Goal: Task Accomplishment & Management: Use online tool/utility

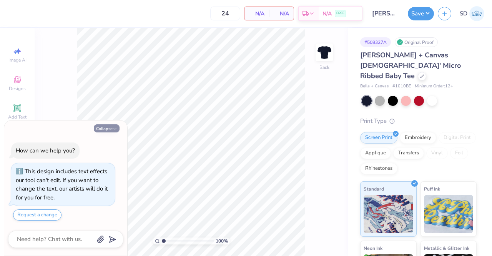
click at [108, 128] on button "Collapse" at bounding box center [107, 128] width 26 height 8
type textarea "x"
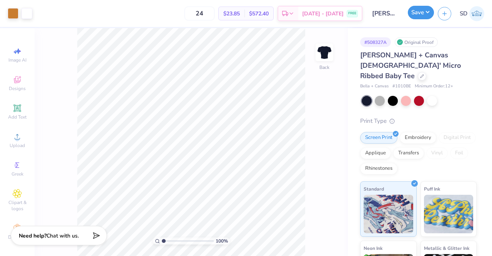
click at [419, 13] on button "Save" at bounding box center [421, 12] width 26 height 13
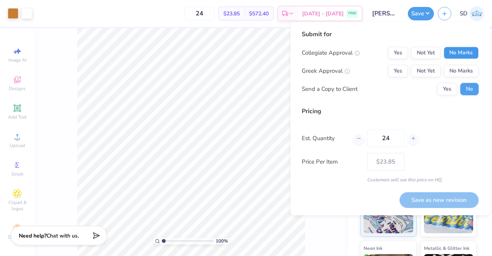
click at [461, 51] on button "No Marks" at bounding box center [461, 53] width 35 height 12
click at [462, 70] on button "No Marks" at bounding box center [461, 71] width 35 height 12
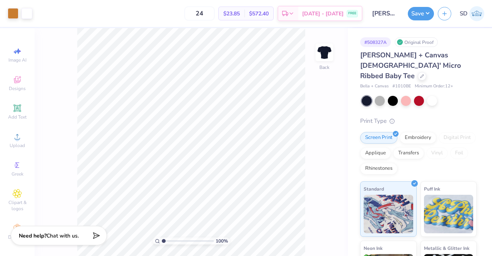
click at [392, 13] on input "[PERSON_NAME] : [GEOGRAPHIC_DATA]" at bounding box center [385, 13] width 38 height 15
click at [417, 14] on button "Save" at bounding box center [421, 12] width 26 height 13
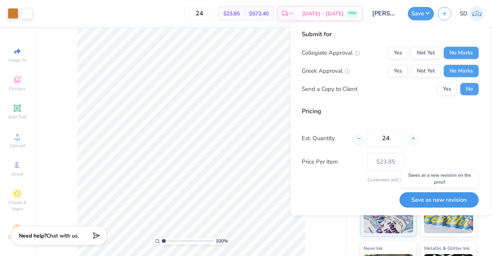
click at [425, 195] on button "Save as new revision" at bounding box center [438, 200] width 79 height 16
type input "$23.85"
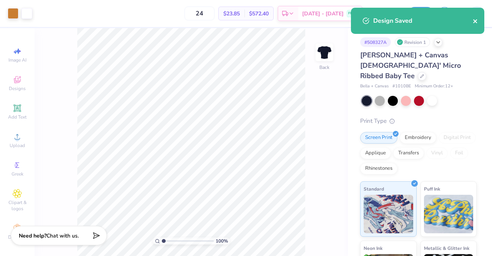
click at [475, 22] on icon "close" at bounding box center [475, 21] width 5 height 6
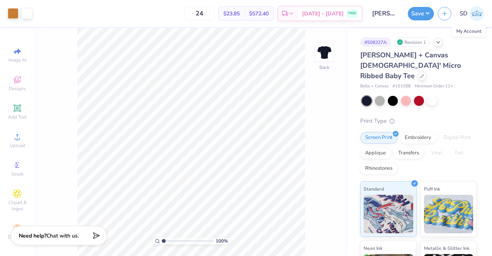
click at [481, 20] on img at bounding box center [476, 13] width 15 height 15
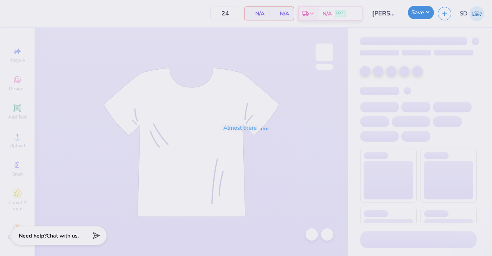
click at [422, 9] on button "Save" at bounding box center [421, 12] width 26 height 13
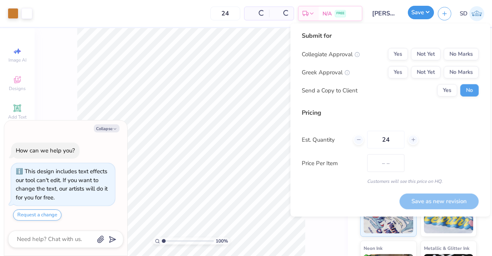
type textarea "x"
type input "$23.85"
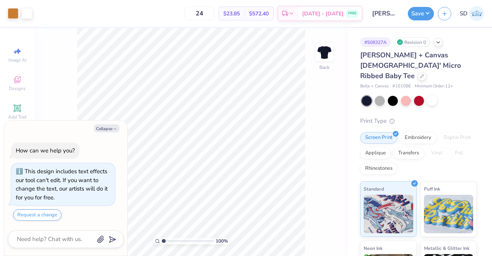
click at [381, 13] on input "Sree Das : University of Pittsburgh" at bounding box center [385, 13] width 38 height 15
click at [437, 45] on div "# 508327A Revision 0" at bounding box center [418, 42] width 116 height 10
click at [419, 43] on div "Revision 0" at bounding box center [412, 42] width 35 height 10
click at [437, 43] on icon at bounding box center [438, 41] width 6 height 6
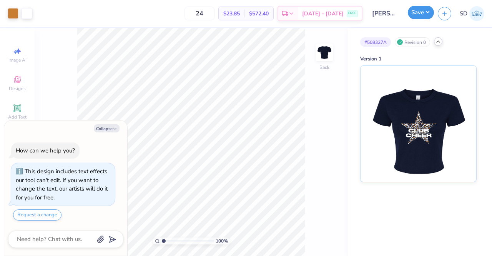
click at [420, 13] on button "Save" at bounding box center [421, 12] width 26 height 13
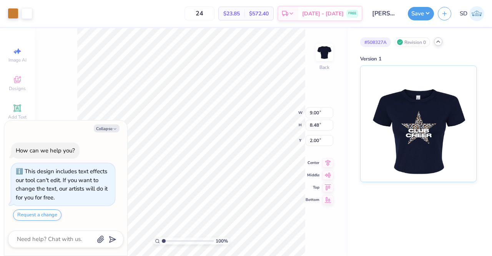
click at [371, 6] on input "Sree Das : University of Pittsburgh" at bounding box center [385, 13] width 38 height 15
click at [381, 13] on input "Sree Das : University of Pittsburgh" at bounding box center [385, 13] width 38 height 15
click at [397, 23] on div "Design Title Sree Das : University of Pittsburgh" at bounding box center [385, 13] width 38 height 27
click at [103, 130] on button "Collapse" at bounding box center [107, 128] width 26 height 8
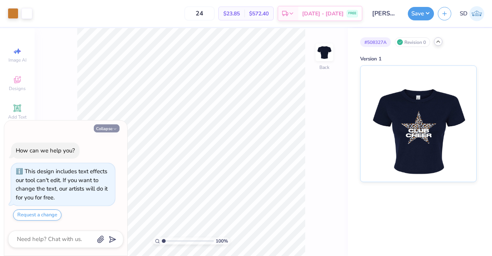
type textarea "x"
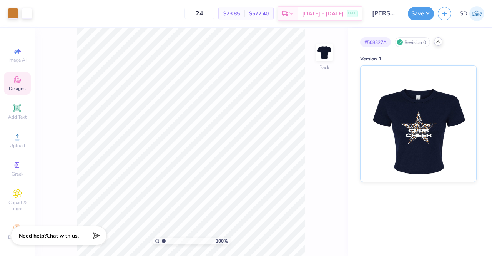
click at [8, 85] on div "Designs" at bounding box center [17, 83] width 27 height 23
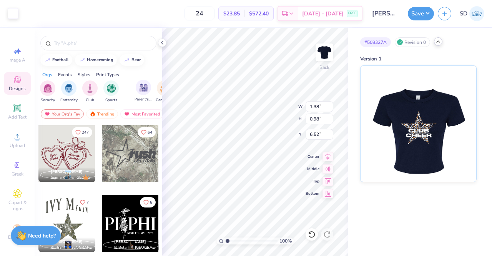
type input "1.38"
type input "0.98"
type input "6.52"
type input "1.95"
type input "0.86"
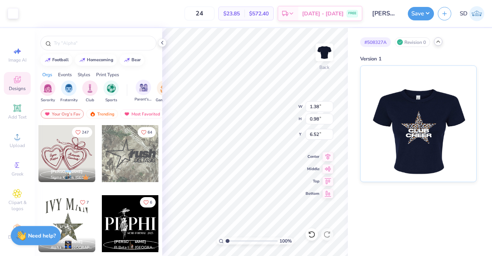
type input "7.19"
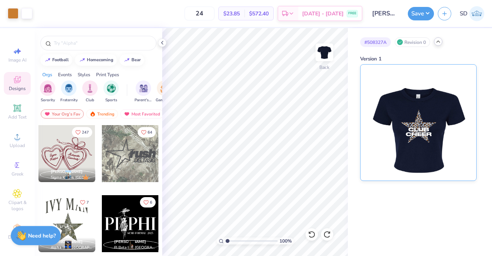
click at [458, 62] on div "Version 1" at bounding box center [418, 59] width 116 height 8
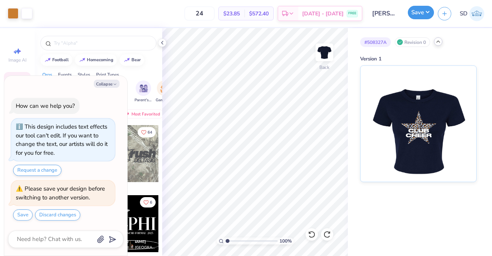
click at [418, 13] on button "Save" at bounding box center [421, 12] width 26 height 13
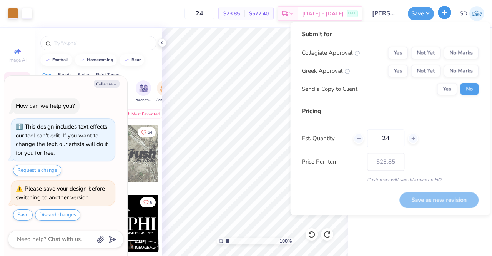
click at [440, 13] on button "button" at bounding box center [444, 12] width 13 height 13
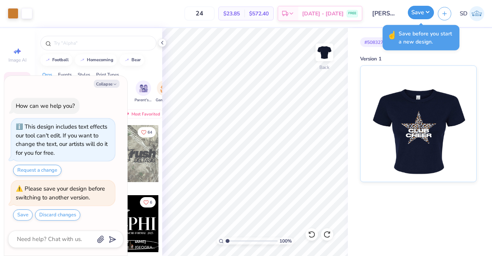
click at [428, 13] on button "Save" at bounding box center [421, 12] width 26 height 13
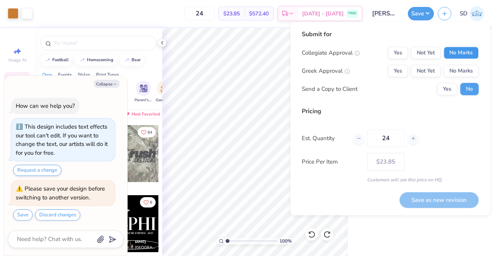
click at [465, 54] on button "No Marks" at bounding box center [461, 53] width 35 height 12
click at [470, 77] on div "Collegiate Approval Yes Not Yet No Marks Greek Approval Yes Not Yet No Marks Se…" at bounding box center [390, 71] width 177 height 48
click at [467, 67] on button "No Marks" at bounding box center [461, 71] width 35 height 12
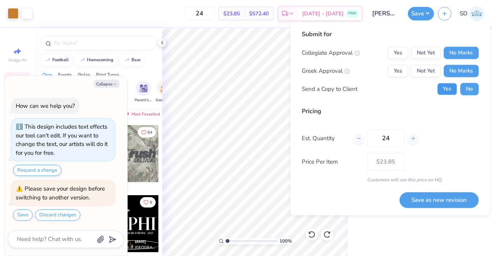
click at [449, 90] on button "Yes" at bounding box center [447, 89] width 20 height 12
type textarea "x"
click at [430, 197] on button "Save as new revision" at bounding box center [438, 200] width 79 height 16
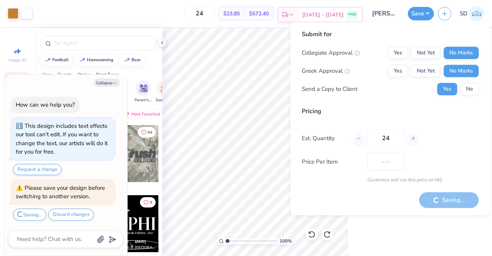
type input "$23.85"
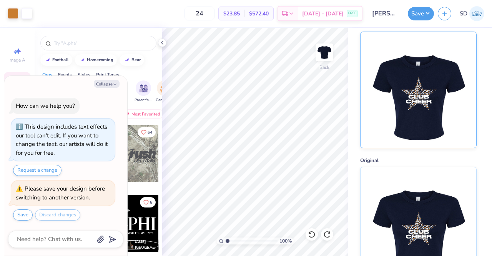
scroll to position [53, 0]
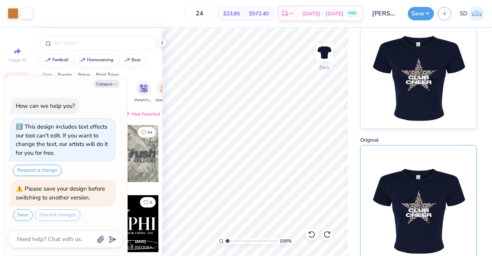
click at [410, 191] on img at bounding box center [418, 203] width 95 height 116
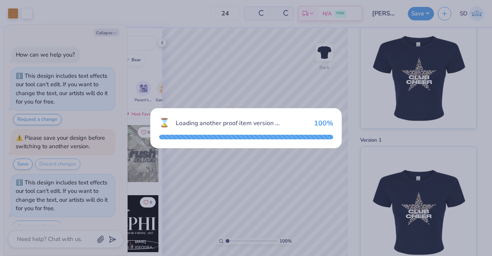
scroll to position [10, 0]
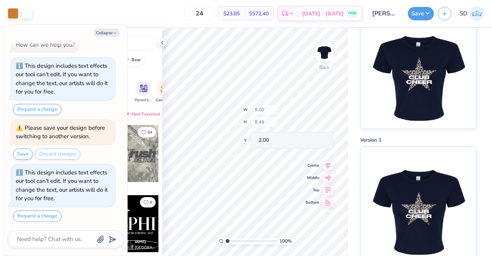
type textarea "x"
type input "1.0076174453503"
type textarea "x"
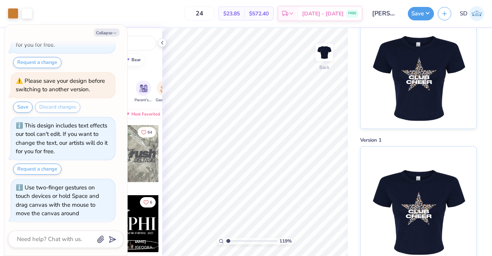
type input "1.19662233857717"
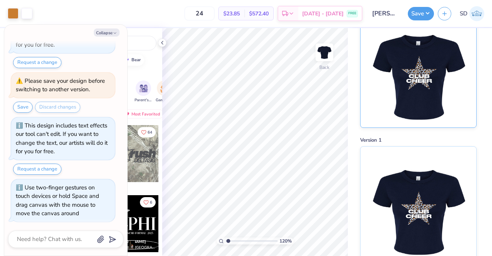
scroll to position [0, 0]
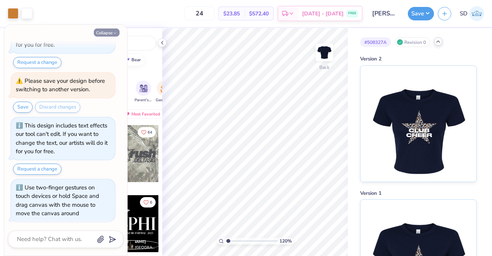
click at [108, 32] on button "Collapse" at bounding box center [107, 32] width 26 height 8
type textarea "x"
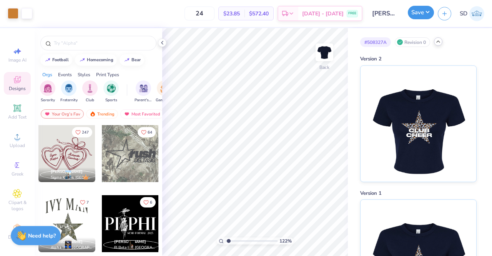
click at [414, 16] on button "Save" at bounding box center [421, 12] width 26 height 13
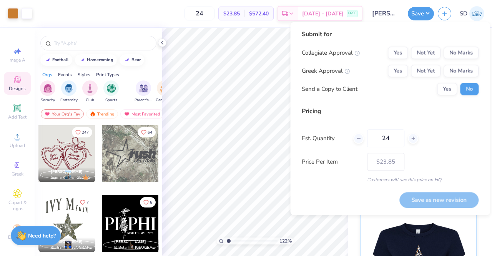
click at [394, 12] on input "Sree Das : University of Pittsburgh" at bounding box center [385, 13] width 38 height 15
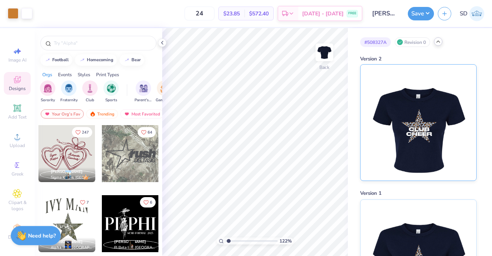
click at [400, 136] on img at bounding box center [418, 123] width 95 height 116
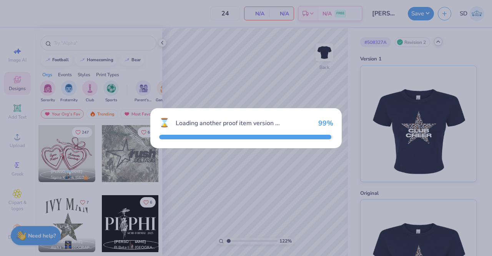
type input "1.21712818032455"
type textarea "x"
type input "1.21712818032455"
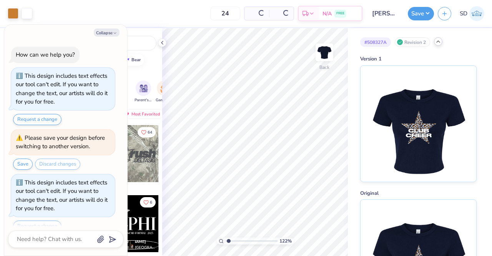
type textarea "x"
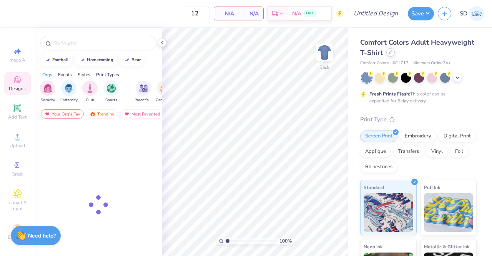
click at [395, 54] on div at bounding box center [390, 52] width 8 height 8
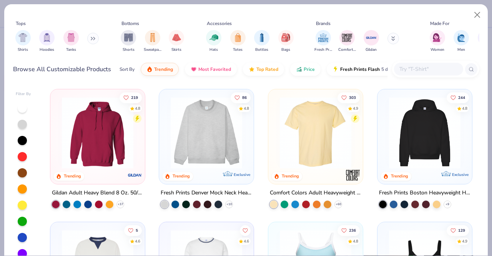
click at [408, 73] on div at bounding box center [428, 69] width 69 height 13
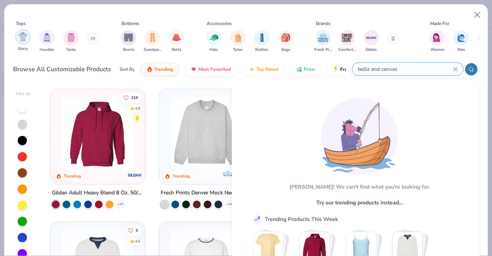
type input "bella and canvas"
click at [25, 36] on img "filter for Shirts" at bounding box center [22, 36] width 9 height 9
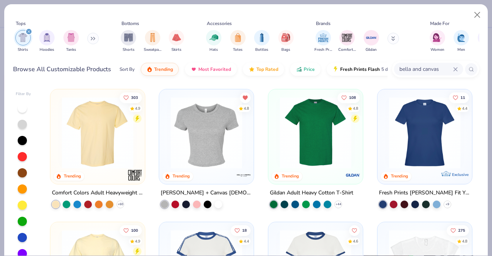
click at [206, 152] on img at bounding box center [206, 133] width 79 height 72
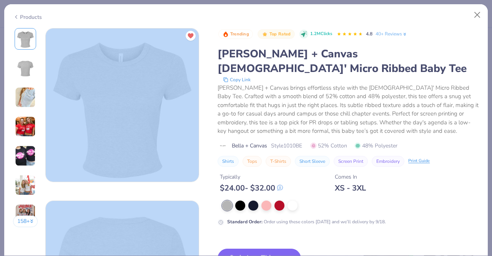
click at [250, 200] on div "Standard Order : Order using these colors today and we’ll delivery by 9/18." at bounding box center [348, 212] width 261 height 25
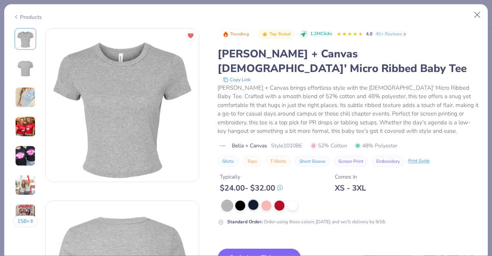
click at [254, 200] on div at bounding box center [253, 205] width 10 height 10
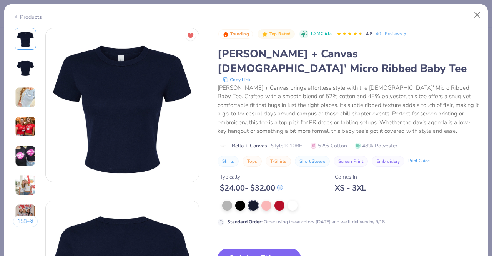
click at [264, 248] on button "Switch to This" at bounding box center [259, 257] width 83 height 19
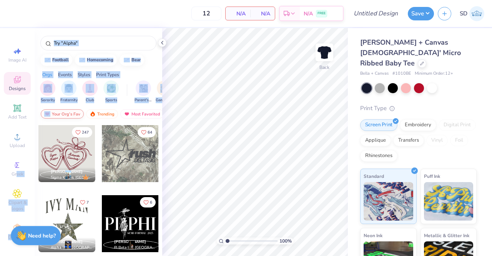
drag, startPoint x: 13, startPoint y: 170, endPoint x: 58, endPoint y: 117, distance: 69.3
click at [58, 117] on div "12 N/A Per Item N/A Total Est. Delivery N/A FREE Design Title Save SD Image AI …" at bounding box center [246, 128] width 492 height 256
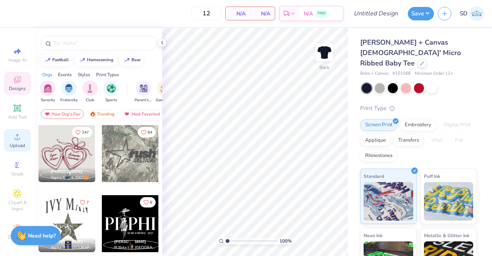
click at [15, 139] on circle at bounding box center [17, 139] width 4 height 4
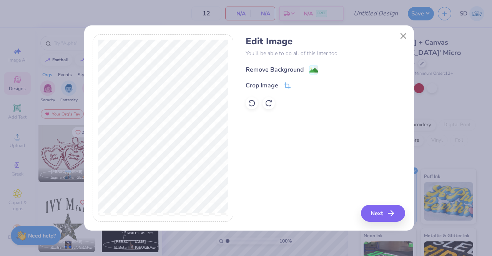
click at [313, 67] on image at bounding box center [313, 70] width 8 height 8
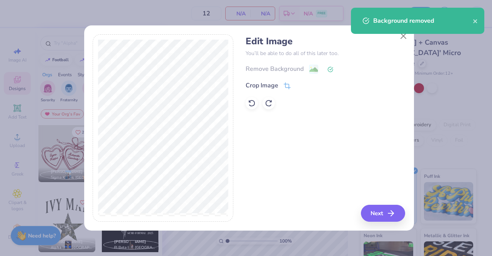
click at [326, 69] on div "Remove Background" at bounding box center [326, 69] width 160 height 10
click at [336, 73] on div "Remove Background" at bounding box center [326, 69] width 160 height 10
click at [332, 68] on icon at bounding box center [331, 70] width 6 height 6
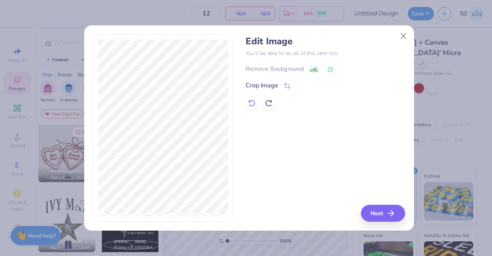
click at [249, 103] on icon at bounding box center [252, 103] width 8 height 8
click at [372, 217] on button "Next" at bounding box center [384, 213] width 44 height 17
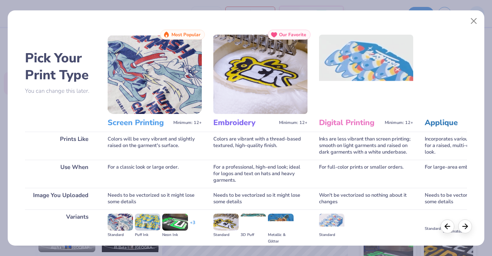
scroll to position [89, 0]
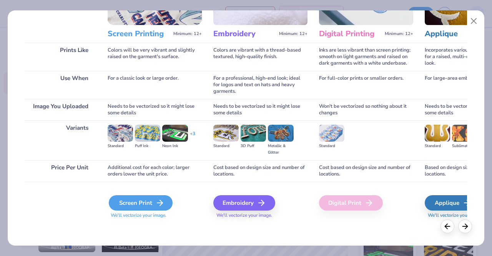
click at [148, 201] on div "Screen Print" at bounding box center [141, 202] width 64 height 15
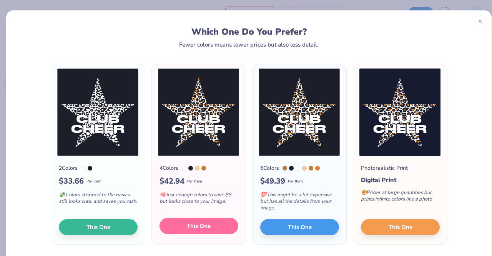
click at [178, 227] on button "This One" at bounding box center [199, 226] width 79 height 16
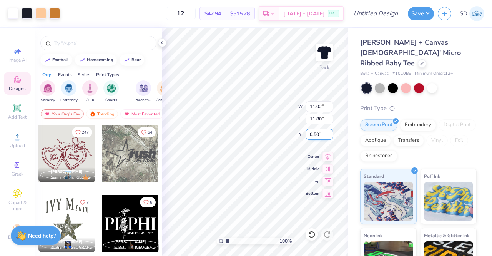
type input "0.50"
type input "1.14"
type input "3.00"
type input "0.34"
type input "0.37"
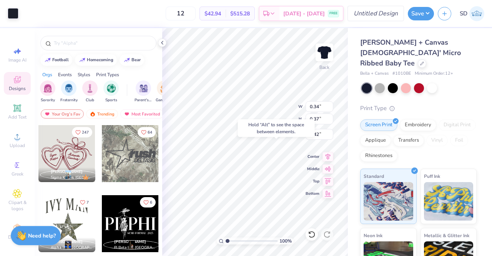
type input "6.94"
type input "10.99"
type input "11.77"
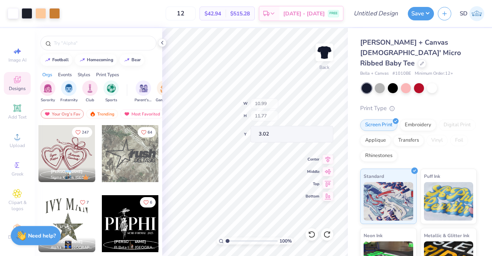
type input "1.14"
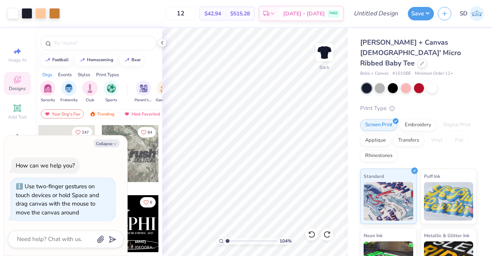
type input "1.04467329816521"
type textarea "x"
type input "1.04781269743322"
type textarea "x"
type input "1.29394012512956"
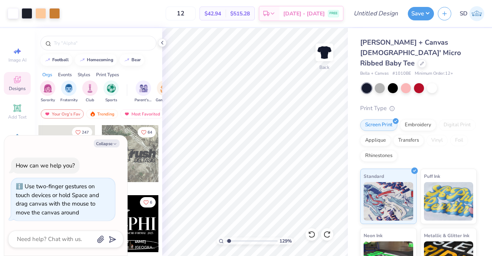
type textarea "x"
type input "1.29394012512956"
type textarea "x"
type input "1.29394012512956"
type textarea "x"
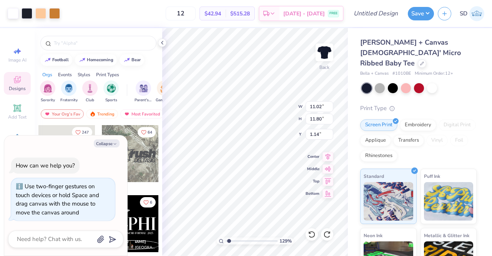
type input "1.29394012512956"
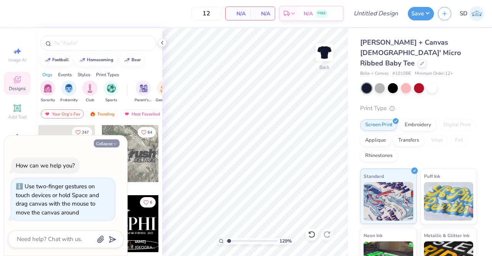
click at [109, 146] on button "Collapse" at bounding box center [107, 143] width 26 height 8
type textarea "x"
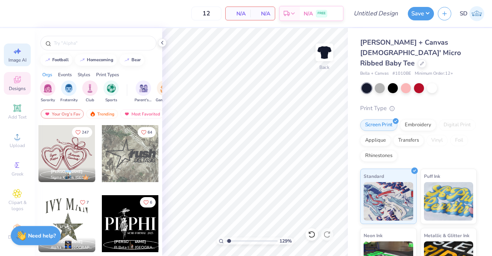
click at [11, 57] on span "Image AI" at bounding box center [17, 60] width 18 height 6
type input "1.29394012512956"
select select "4"
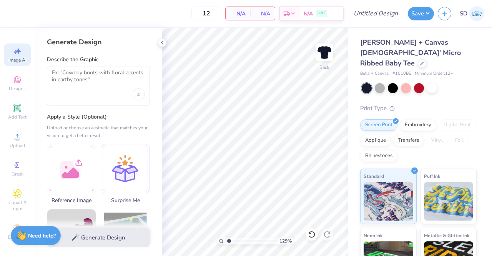
click at [110, 100] on div at bounding box center [98, 86] width 103 height 39
click at [98, 87] on textarea at bounding box center [98, 78] width 93 height 19
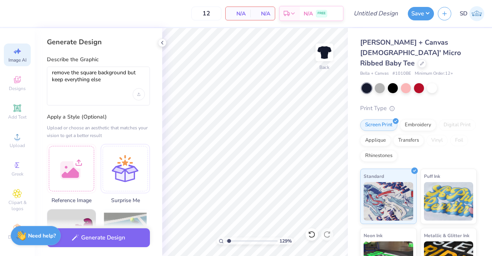
click at [98, 96] on div "remove the square background but keep everything else" at bounding box center [98, 86] width 103 height 39
click at [85, 176] on div at bounding box center [71, 167] width 49 height 49
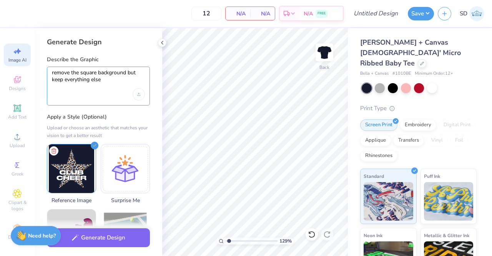
click at [104, 81] on textarea "remove the square background but keep everything else" at bounding box center [98, 78] width 93 height 19
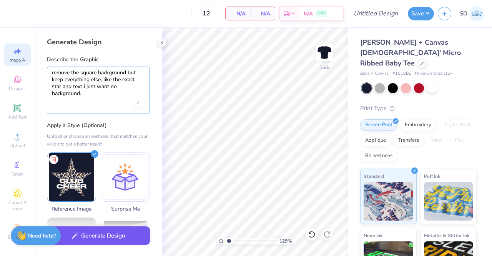
type textarea "remove the square background but keep everything else, like the exact star and …"
click at [110, 233] on button "Generate Design" at bounding box center [98, 235] width 103 height 19
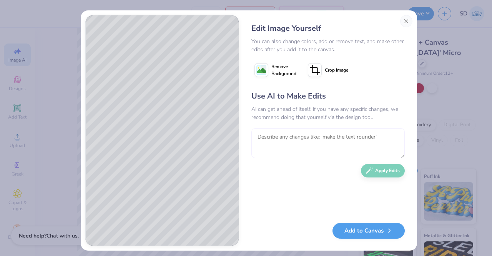
click at [297, 135] on textarea at bounding box center [327, 143] width 153 height 30
click at [366, 230] on button "Add to Canvas" at bounding box center [369, 229] width 72 height 16
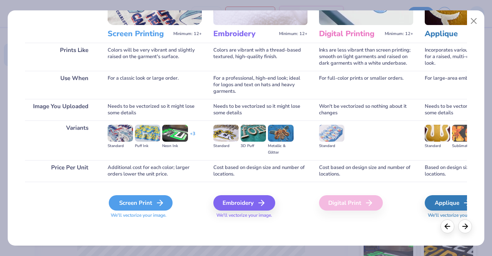
click at [132, 203] on div "Screen Print" at bounding box center [141, 202] width 64 height 15
click at [437, 234] on div "Pick Your Print Type You can change this later. Prints Like Use When Image You …" at bounding box center [246, 126] width 477 height 239
click at [448, 226] on icon at bounding box center [447, 225] width 8 height 8
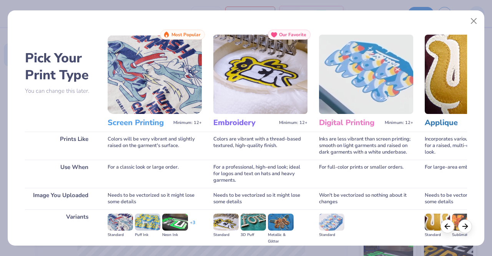
type input "1.29394012512956"
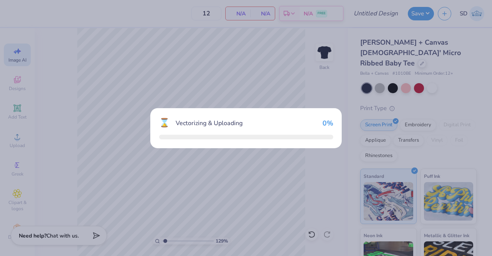
click at [451, 223] on div "⌛ Vectorizing & Uploading 0 %" at bounding box center [246, 128] width 492 height 256
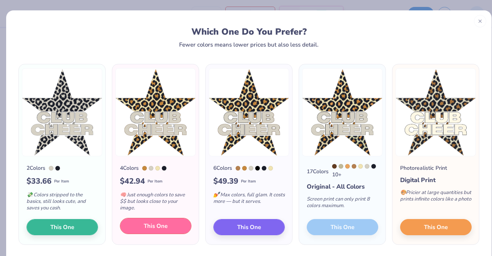
click at [138, 223] on button "This One" at bounding box center [156, 226] width 72 height 16
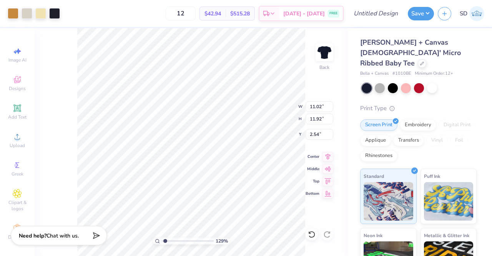
type input "1.29394012512956"
type input "9.42"
type input "10.19"
type input "1.29394012512956"
type input "3.00"
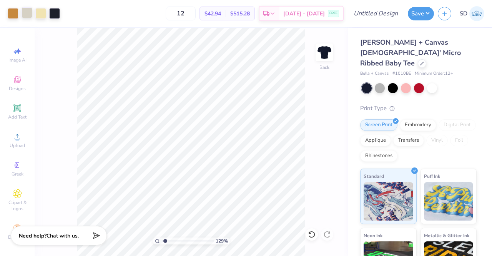
click at [28, 14] on div at bounding box center [27, 12] width 11 height 11
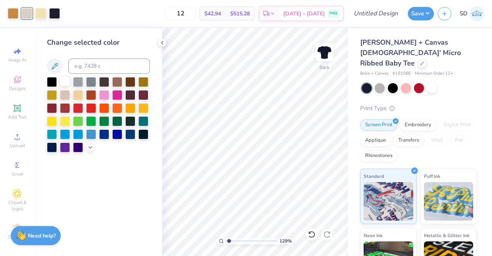
click at [68, 84] on div at bounding box center [65, 81] width 10 height 10
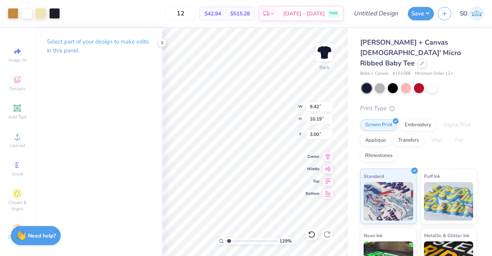
type input "1.29394012512956"
type input "1.58"
type input "1"
click at [54, 12] on div at bounding box center [54, 12] width 11 height 11
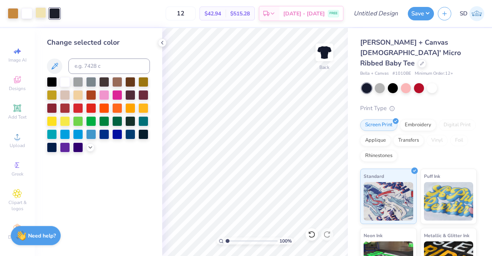
click at [46, 15] on div at bounding box center [40, 12] width 11 height 11
click at [12, 13] on div at bounding box center [13, 12] width 11 height 11
click at [51, 79] on div at bounding box center [52, 81] width 10 height 10
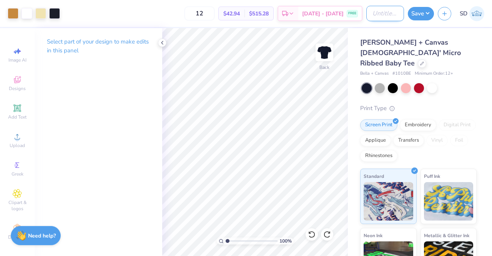
click at [380, 13] on input "Design Title" at bounding box center [385, 13] width 38 height 15
drag, startPoint x: 380, startPoint y: 13, endPoint x: 492, endPoint y: 49, distance: 117.4
click at [492, 49] on div "Art colors 12 $42.94 Per Item $515.28 Total Est. Delivery Sep 16 - 19 FREE Desi…" at bounding box center [246, 128] width 492 height 256
type input "Club Cheer Leopard Top"
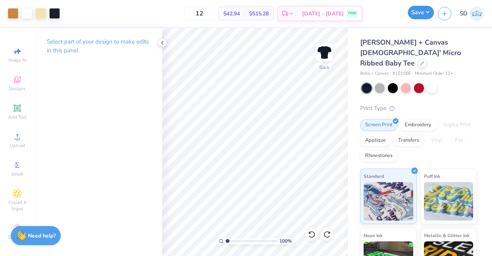
click at [421, 18] on button "Save" at bounding box center [421, 12] width 26 height 13
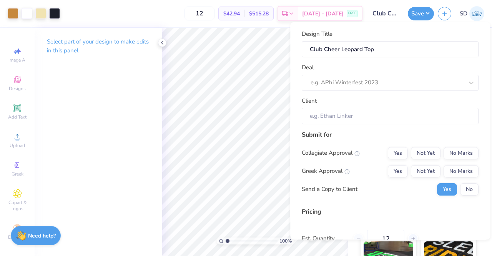
click at [392, 73] on div "Deal e.g. APhi Winterfest 2023" at bounding box center [390, 77] width 177 height 28
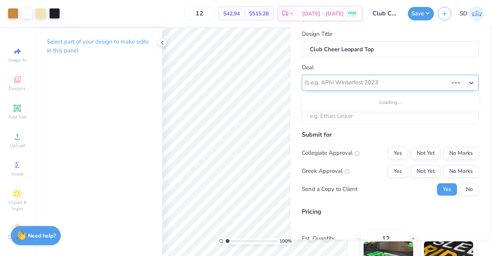
click at [394, 80] on div at bounding box center [380, 83] width 138 height 10
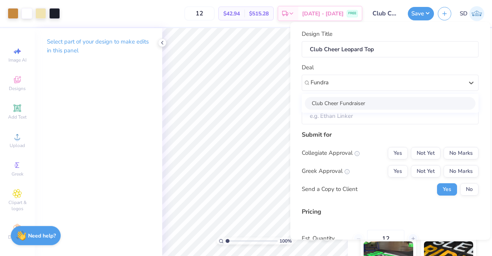
click at [367, 101] on div "Club Cheer Fundraiser" at bounding box center [390, 103] width 171 height 13
type input "Fundra"
type input "Mahogane Bailey"
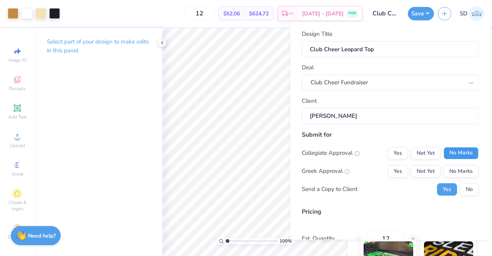
click at [445, 153] on button "No Marks" at bounding box center [461, 153] width 35 height 12
click at [451, 173] on button "No Marks" at bounding box center [461, 171] width 35 height 12
click at [461, 186] on button "No" at bounding box center [469, 189] width 18 height 12
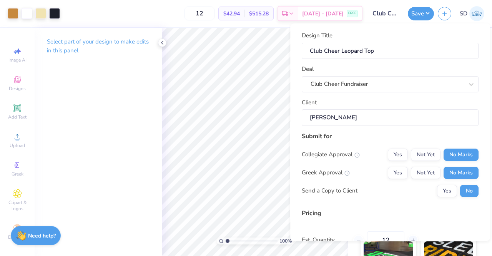
scroll to position [75, 0]
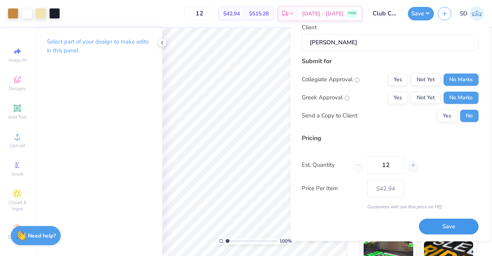
click at [431, 220] on button "Save" at bounding box center [449, 226] width 60 height 16
type input "$42.94"
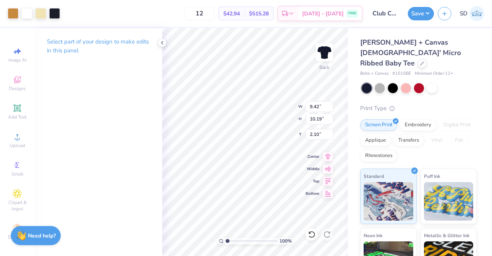
type input "2.69"
click at [419, 17] on button "Save" at bounding box center [421, 12] width 26 height 13
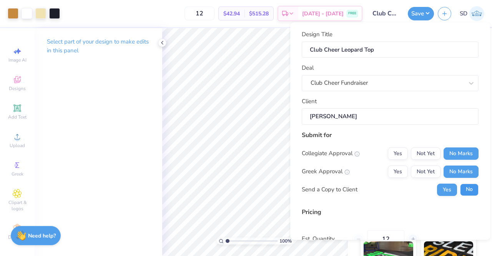
click at [460, 188] on button "No" at bounding box center [469, 189] width 18 height 12
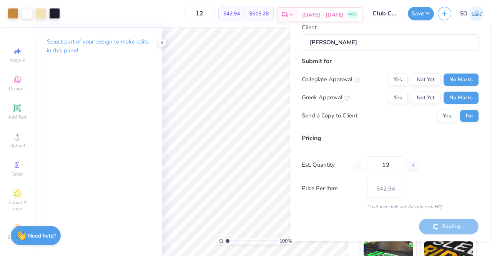
scroll to position [0, 0]
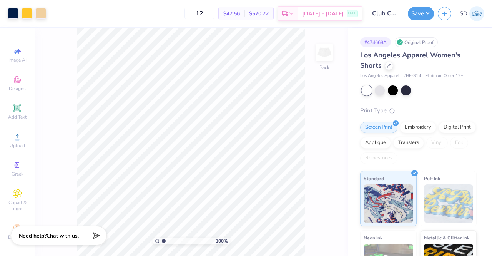
click at [371, 54] on span "Los Angeles Apparel Women's Shorts" at bounding box center [410, 60] width 100 height 20
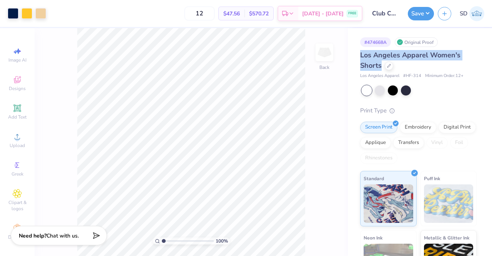
click at [371, 54] on span "Los Angeles Apparel Women's Shorts" at bounding box center [410, 60] width 100 height 20
copy div "Los Angeles Apparel Women's Shorts"
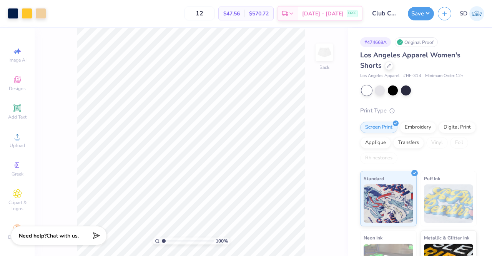
click at [479, 113] on div "# 474668A Original Proof Los Angeles Apparel Women's Shorts Los Angeles Apparel…" at bounding box center [420, 186] width 144 height 316
drag, startPoint x: 422, startPoint y: 76, endPoint x: 404, endPoint y: 75, distance: 17.7
click at [404, 75] on div "Los Angeles Apparel # HF-314 Minimum Order: 12 +" at bounding box center [418, 76] width 116 height 7
click at [458, 98] on div "Los Angeles Apparel Women's Shorts Los Angeles Apparel # HF-314 Minimum Order: …" at bounding box center [418, 197] width 116 height 294
click at [416, 15] on button "Save" at bounding box center [421, 12] width 26 height 13
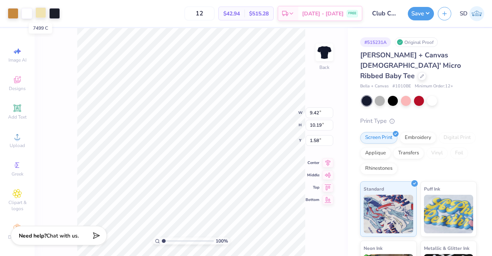
click at [36, 13] on div at bounding box center [40, 12] width 11 height 11
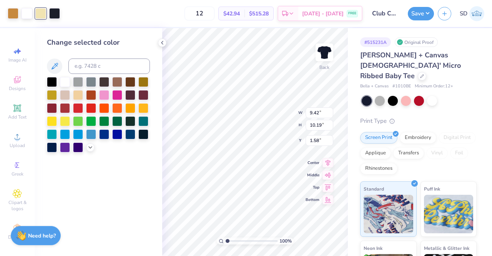
click at [459, 96] on div at bounding box center [419, 101] width 115 height 10
click at [386, 22] on div "Design Title Club Cheer Leopard Top" at bounding box center [385, 13] width 38 height 27
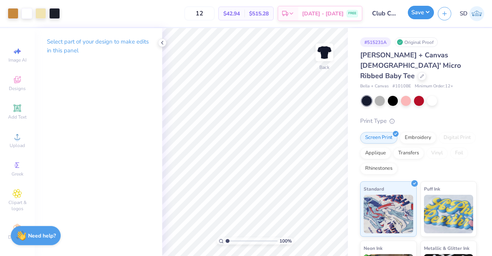
click at [422, 8] on button "Save" at bounding box center [421, 12] width 26 height 13
